Goal: Information Seeking & Learning: Understand process/instructions

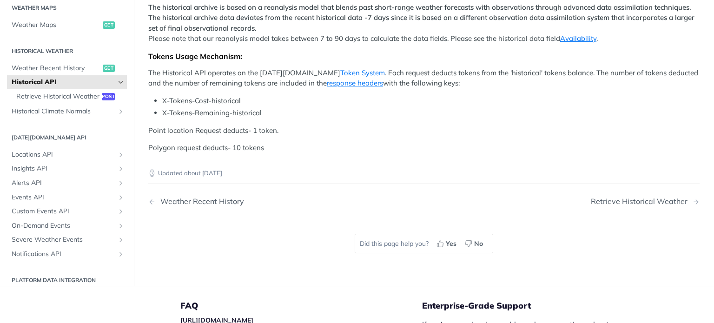
scroll to position [518, 0]
click at [211, 196] on div "Weather Recent History" at bounding box center [200, 200] width 88 height 9
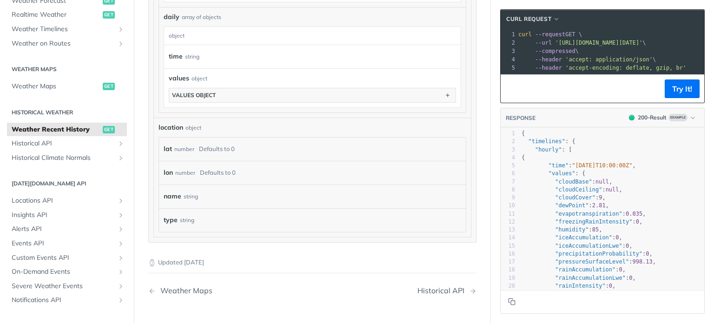
scroll to position [228, 0]
click at [35, 144] on span "Historical API" at bounding box center [63, 143] width 103 height 9
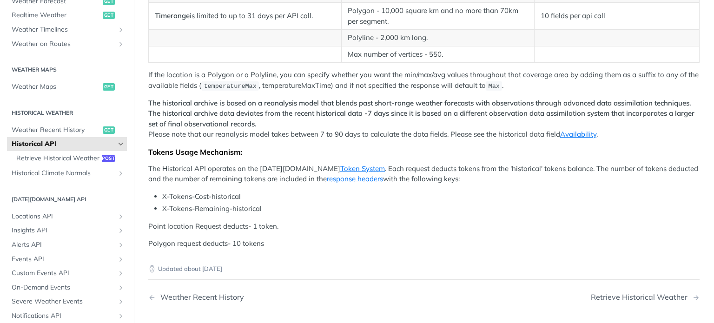
scroll to position [422, 0]
click at [575, 129] on link "Availability" at bounding box center [578, 133] width 36 height 9
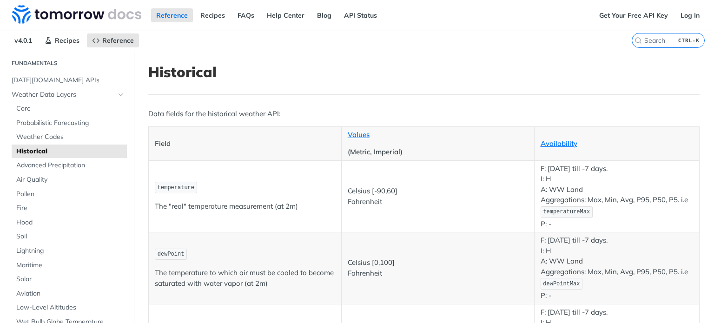
scroll to position [32, 0]
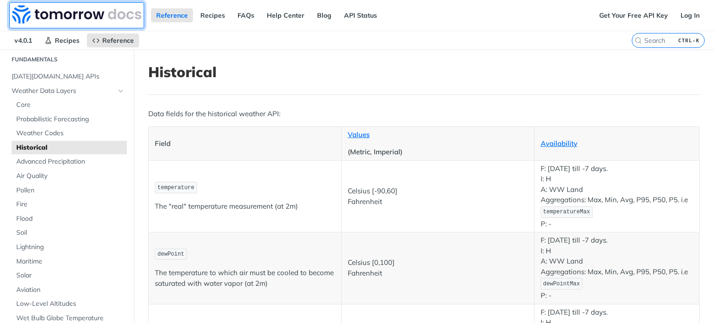
click at [89, 11] on img at bounding box center [76, 14] width 129 height 19
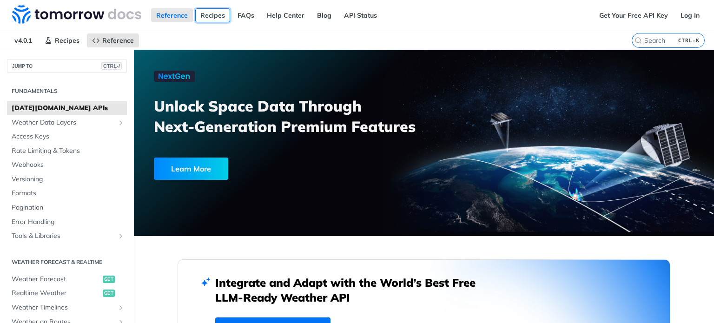
click at [219, 14] on link "Recipes" at bounding box center [212, 15] width 35 height 14
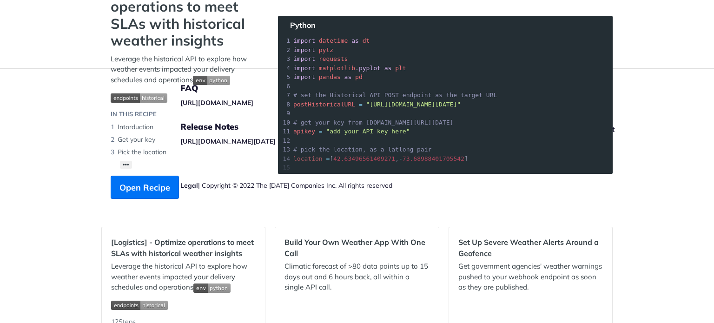
scroll to position [89, 0]
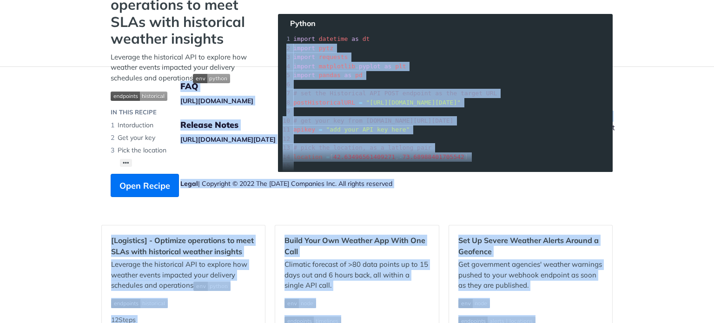
drag, startPoint x: 245, startPoint y: 168, endPoint x: 492, endPoint y: 6, distance: 295.6
click at [492, 6] on div "Jump to Content Reference Recipes FAQs Help Center Blog API Status Recipes Refe…" at bounding box center [357, 161] width 714 height 323
click at [632, 85] on h5 "Enterprise-Grade Support" at bounding box center [531, 86] width 218 height 11
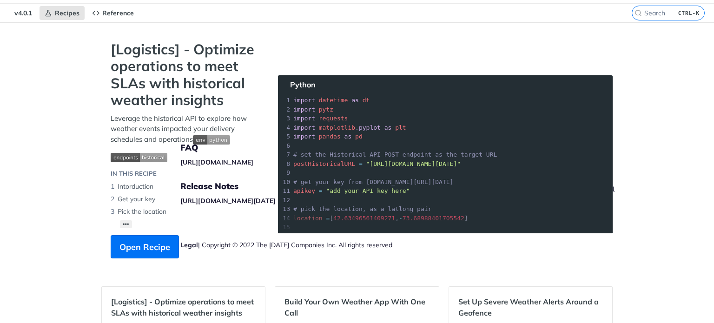
scroll to position [0, 0]
